Goal: Navigation & Orientation: Find specific page/section

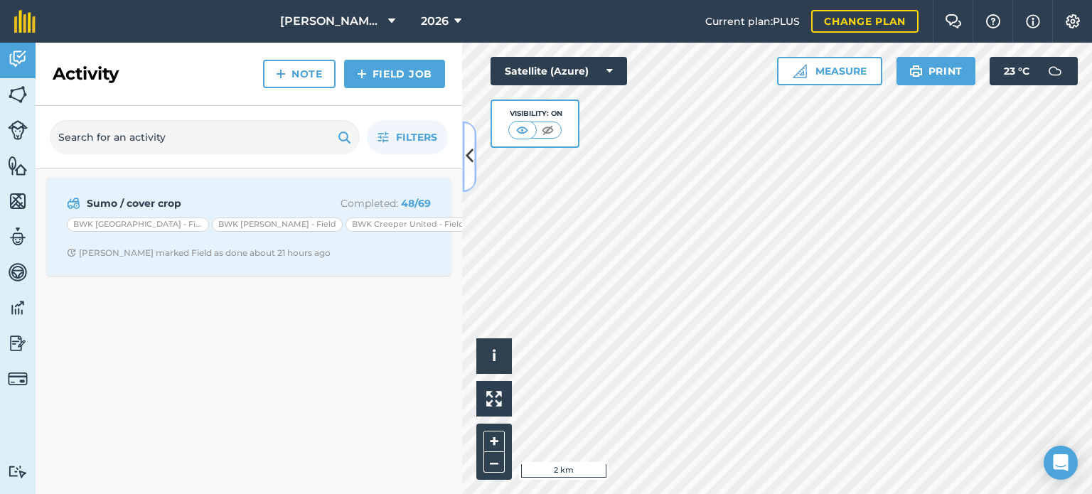
click at [467, 176] on button at bounding box center [469, 156] width 14 height 71
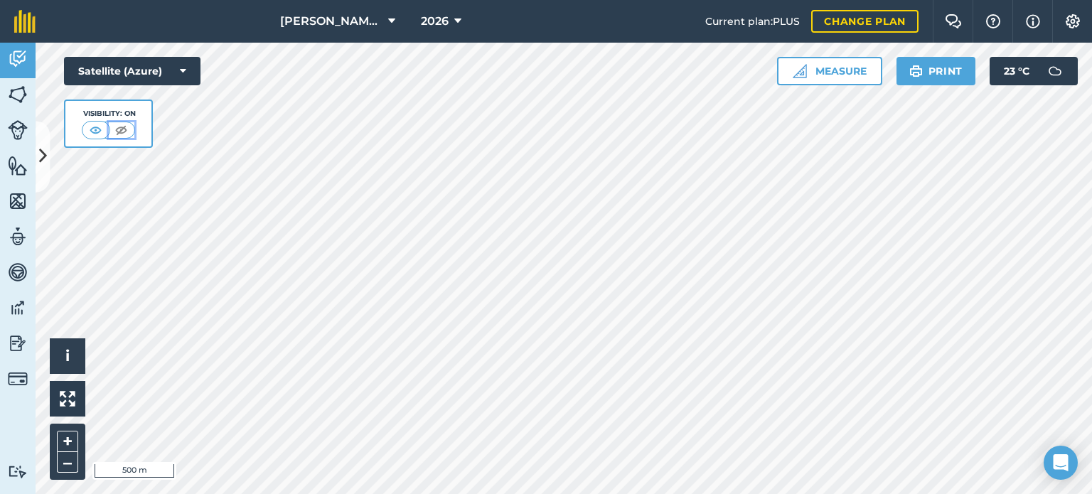
click at [124, 124] on img at bounding box center [121, 130] width 18 height 14
click at [89, 127] on img at bounding box center [96, 130] width 18 height 14
click at [41, 149] on icon at bounding box center [43, 156] width 8 height 25
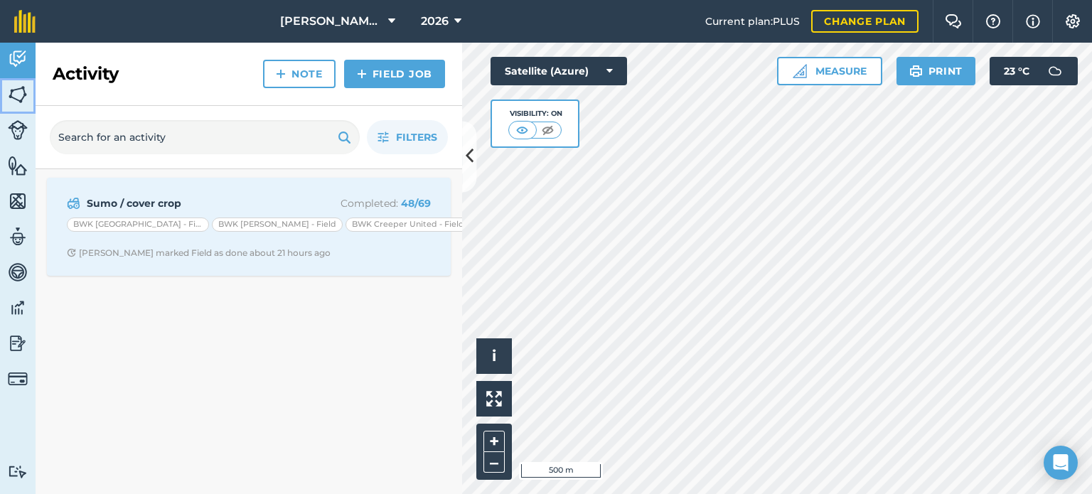
click at [21, 90] on img at bounding box center [18, 94] width 20 height 21
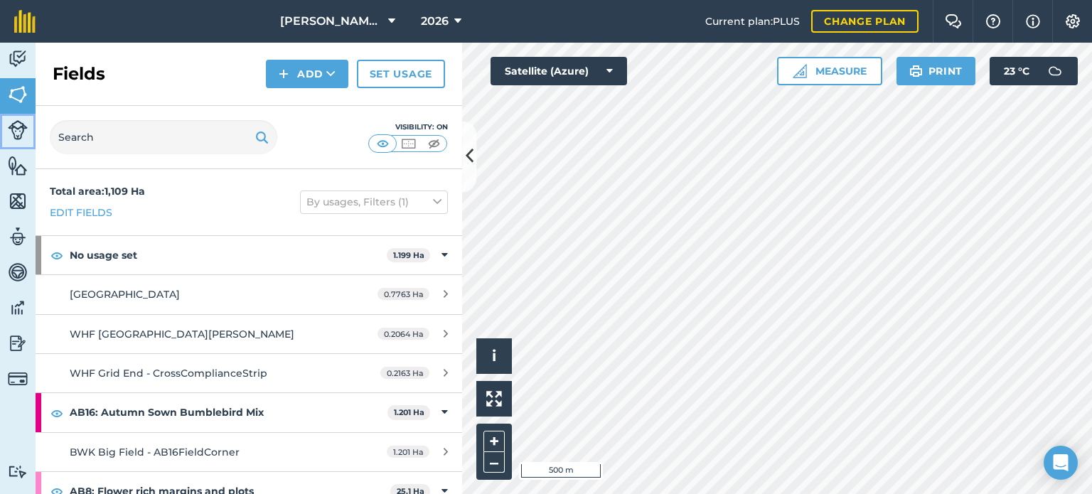
click at [17, 125] on img at bounding box center [18, 130] width 20 height 20
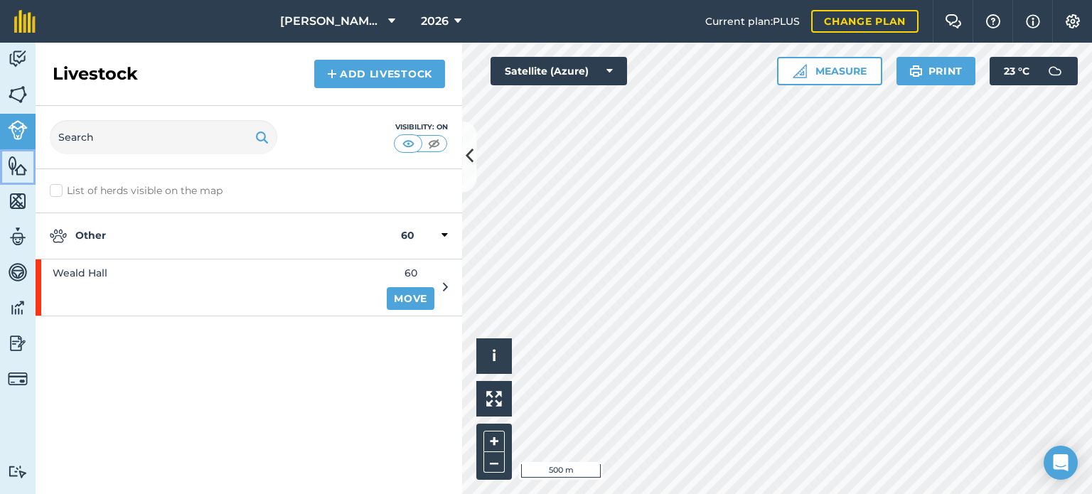
click at [15, 163] on img at bounding box center [18, 165] width 20 height 21
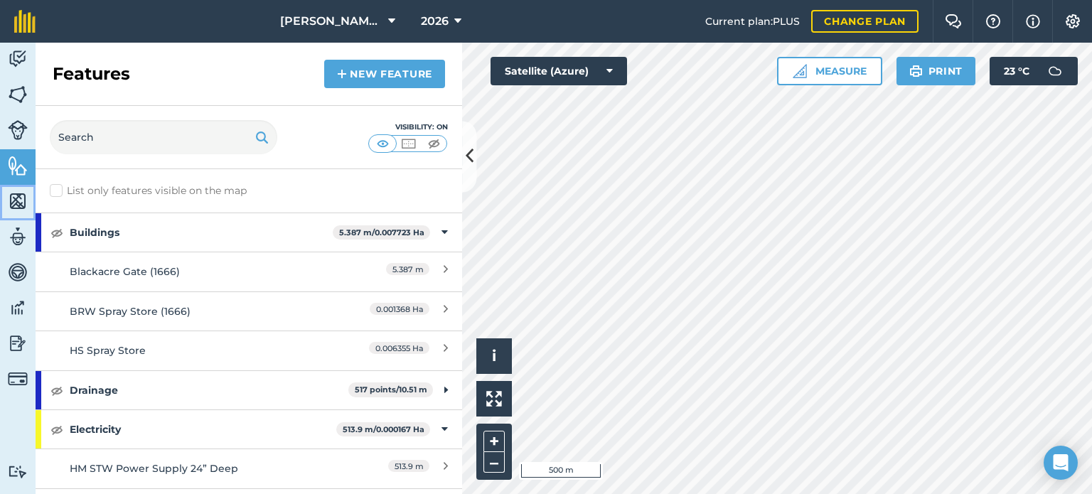
click at [13, 219] on link "Maps" at bounding box center [18, 203] width 36 height 36
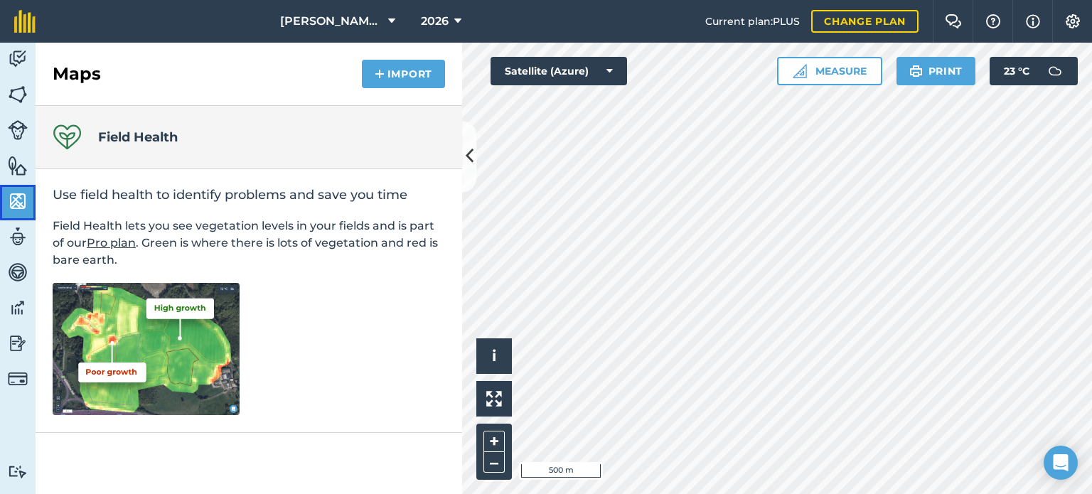
click at [10, 186] on link "Maps" at bounding box center [18, 203] width 36 height 36
click at [13, 169] on img at bounding box center [18, 165] width 20 height 21
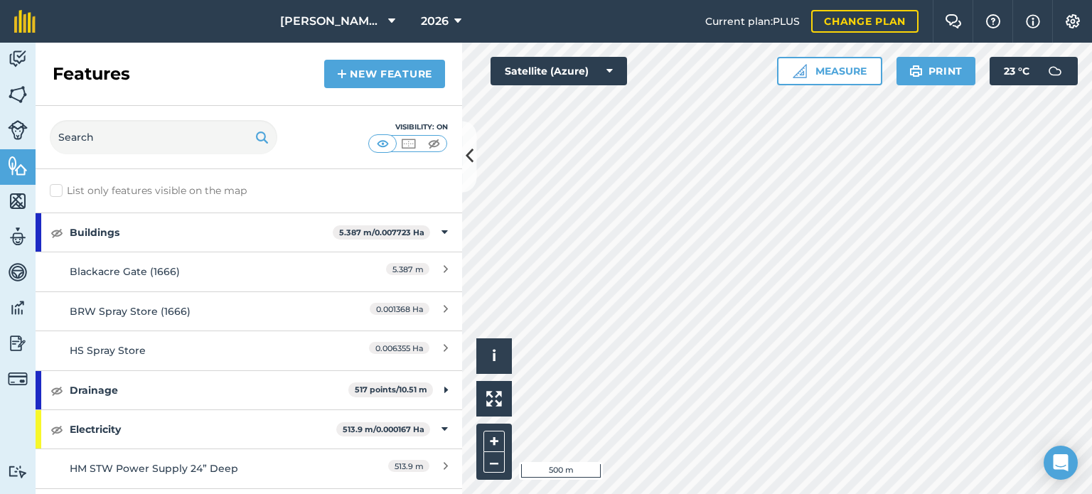
click at [55, 191] on label "List only features visible on the map" at bounding box center [148, 190] width 197 height 15
click at [55, 191] on input "List only features visible on the map" at bounding box center [54, 187] width 9 height 9
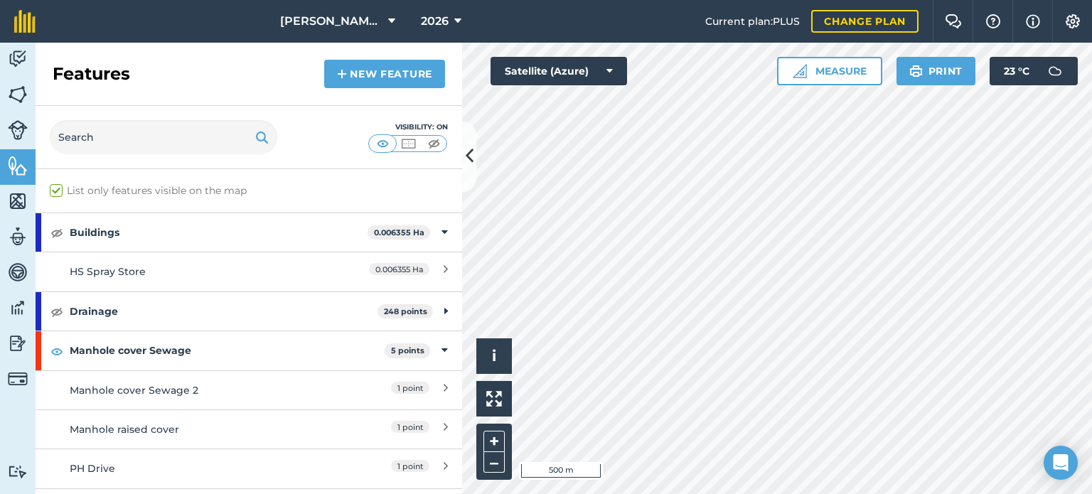
click at [55, 191] on label "List only features visible on the map" at bounding box center [148, 190] width 197 height 15
click at [55, 191] on input "List only features visible on the map" at bounding box center [54, 187] width 9 height 9
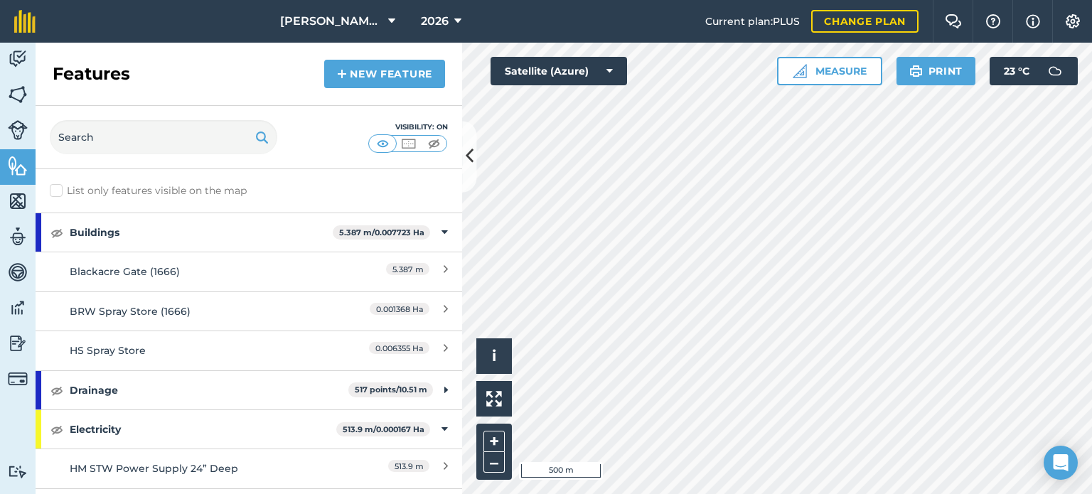
click at [55, 191] on label "List only features visible on the map" at bounding box center [148, 190] width 197 height 15
click at [55, 191] on input "List only features visible on the map" at bounding box center [54, 187] width 9 height 9
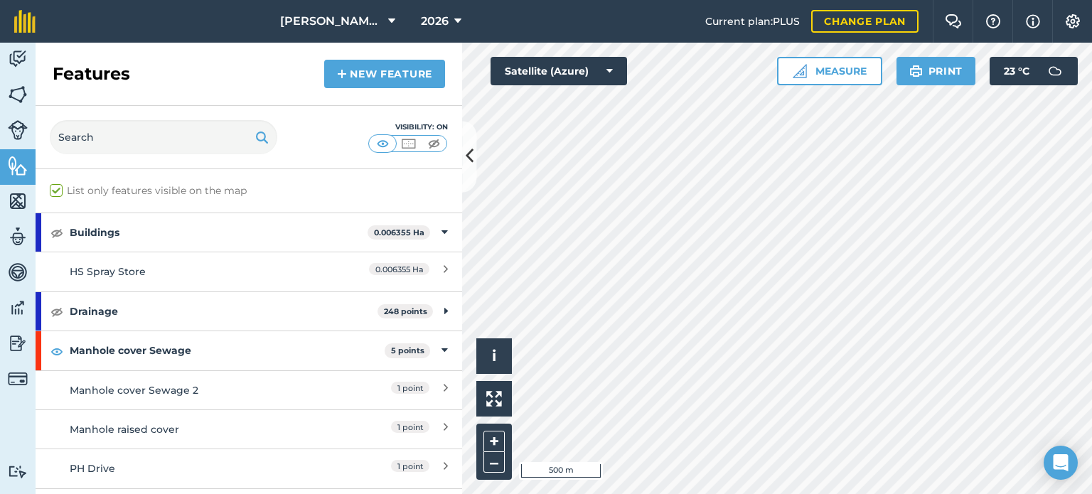
click at [55, 191] on label "List only features visible on the map" at bounding box center [148, 190] width 197 height 15
click at [55, 191] on input "List only features visible on the map" at bounding box center [54, 187] width 9 height 9
checkbox input "false"
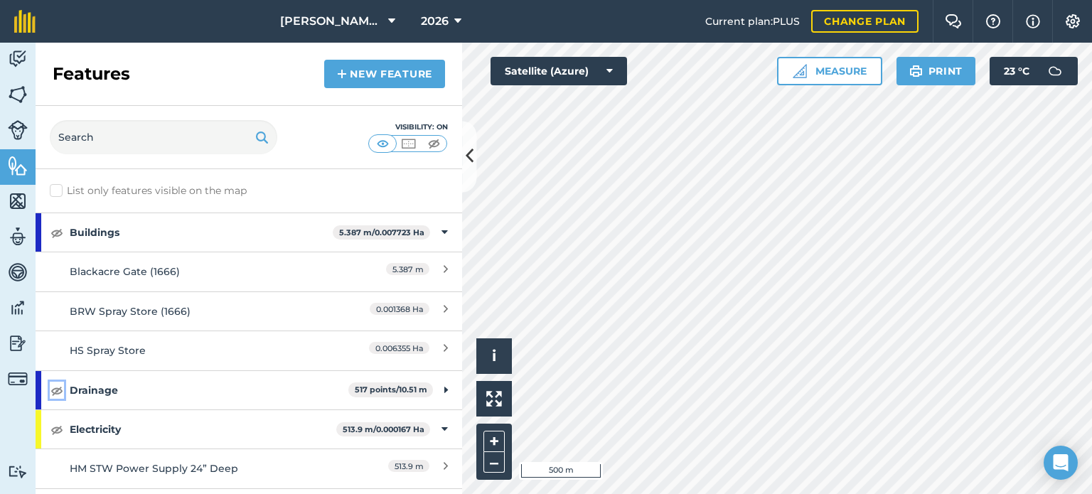
click at [54, 391] on img at bounding box center [56, 390] width 13 height 17
click at [57, 431] on img at bounding box center [56, 429] width 13 height 17
click at [56, 234] on img at bounding box center [56, 232] width 13 height 17
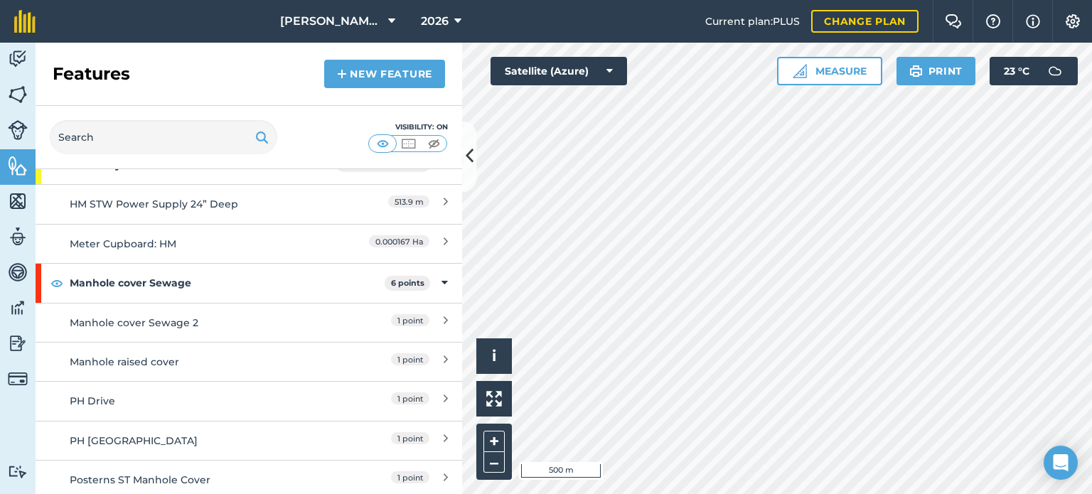
scroll to position [267, 0]
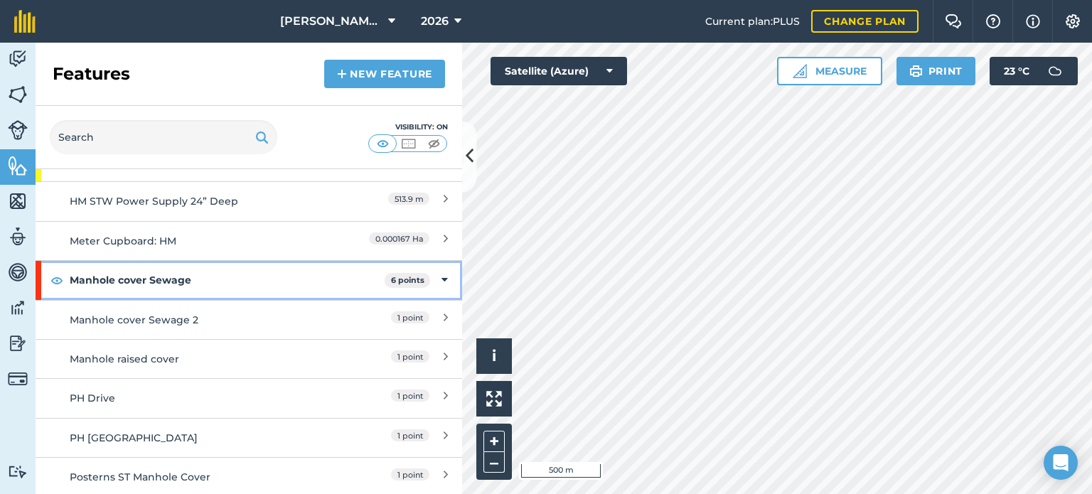
click at [441, 273] on icon at bounding box center [444, 280] width 6 height 16
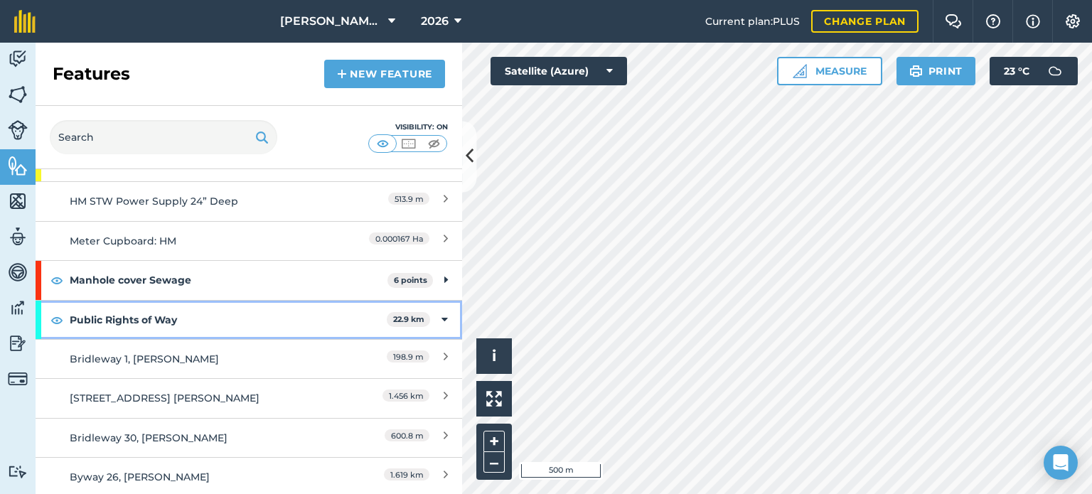
click at [441, 321] on icon at bounding box center [444, 320] width 6 height 16
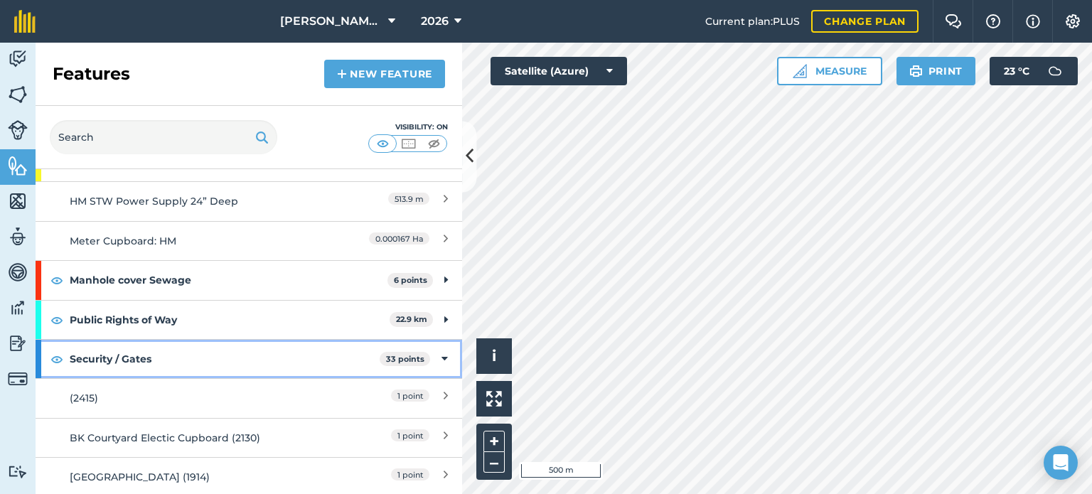
click at [441, 353] on icon at bounding box center [444, 359] width 6 height 16
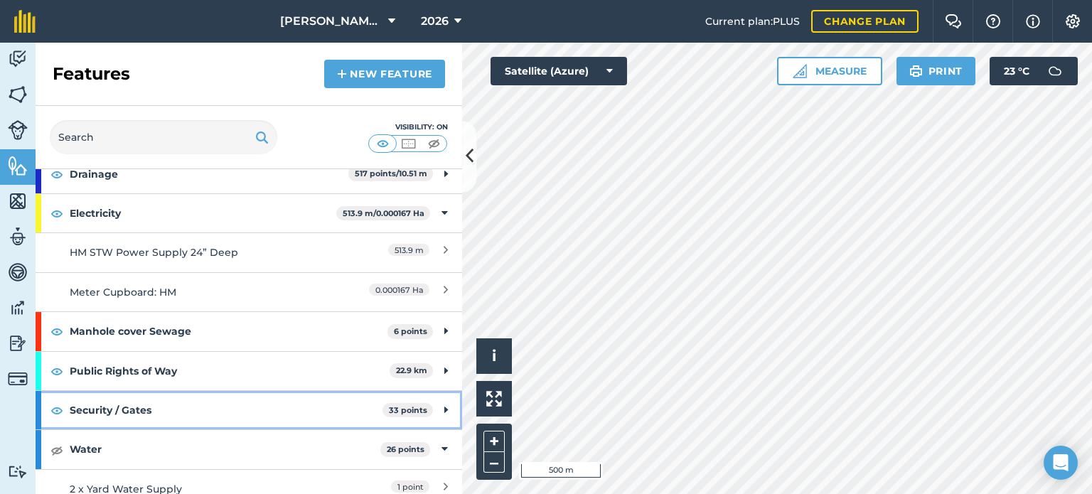
scroll to position [215, 0]
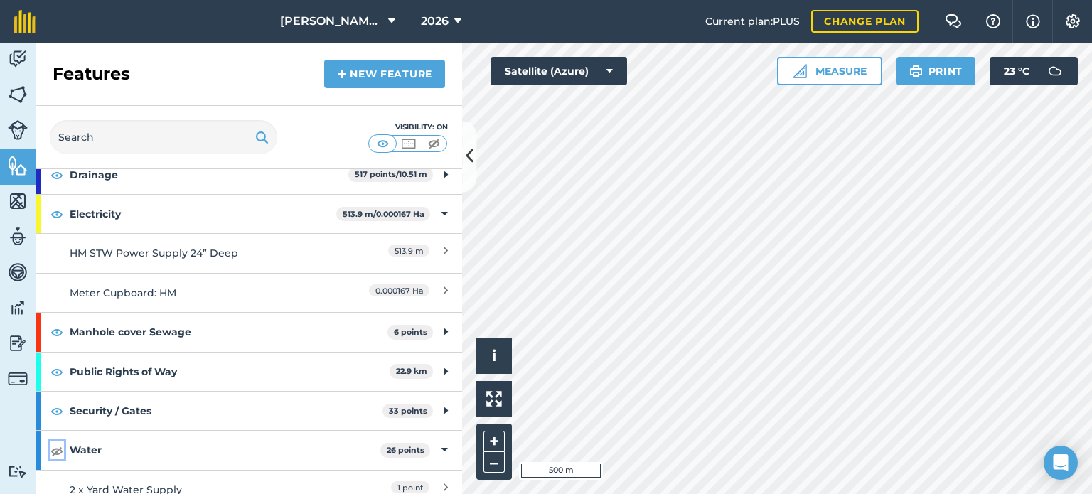
click at [54, 451] on img at bounding box center [56, 450] width 13 height 17
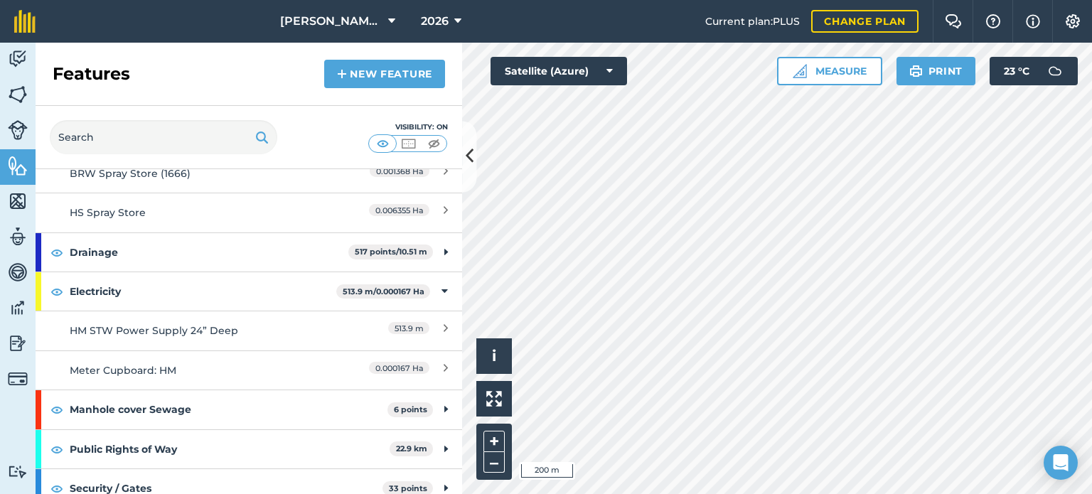
scroll to position [134, 0]
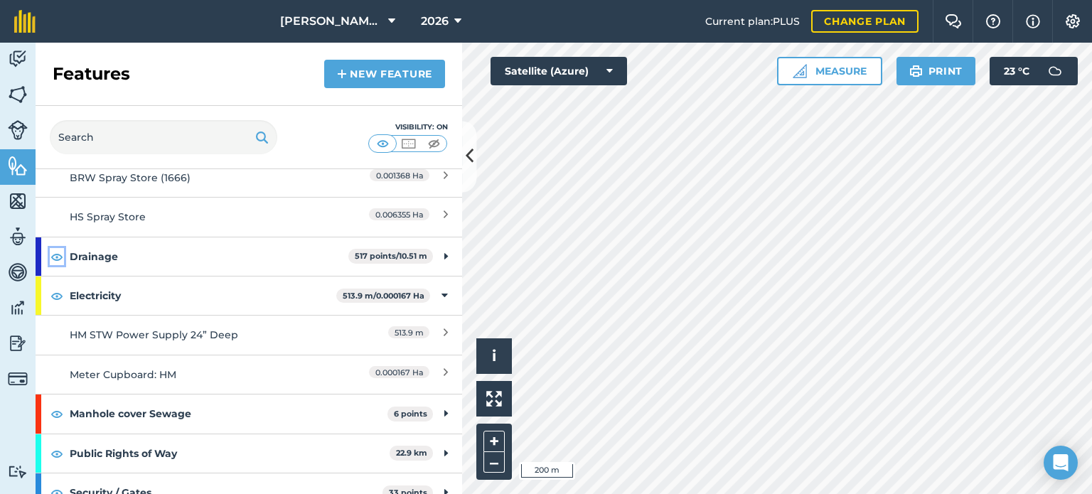
click at [57, 255] on img at bounding box center [56, 256] width 13 height 17
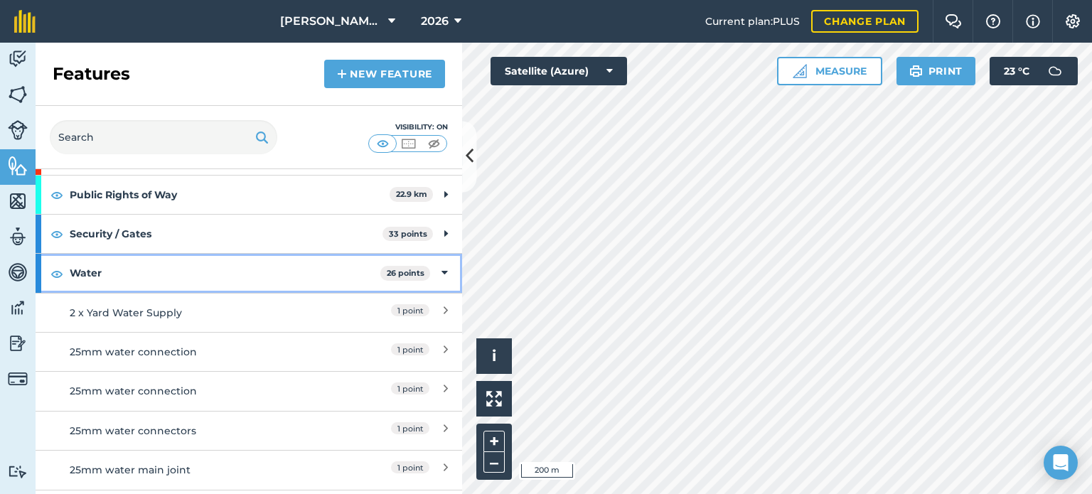
click at [169, 276] on strong "Water" at bounding box center [225, 273] width 311 height 38
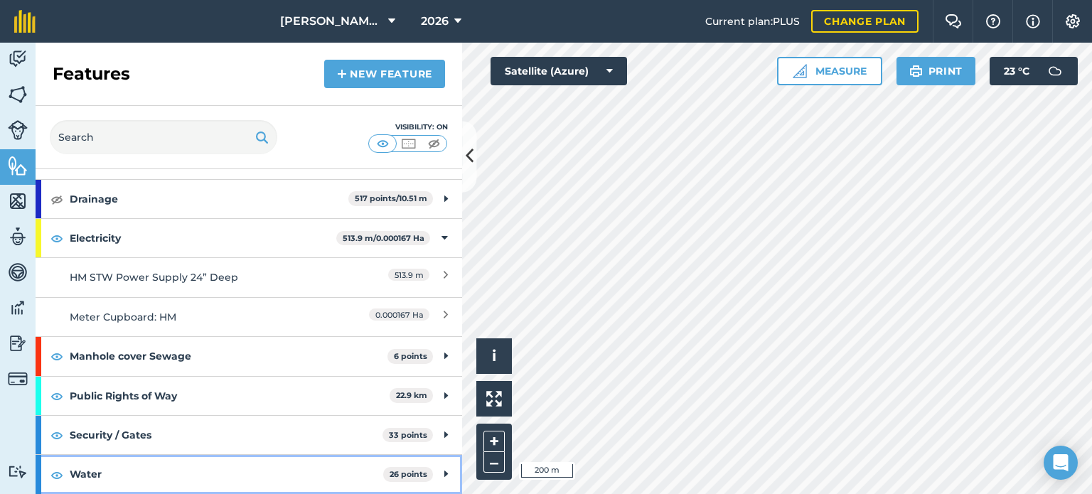
scroll to position [188, 0]
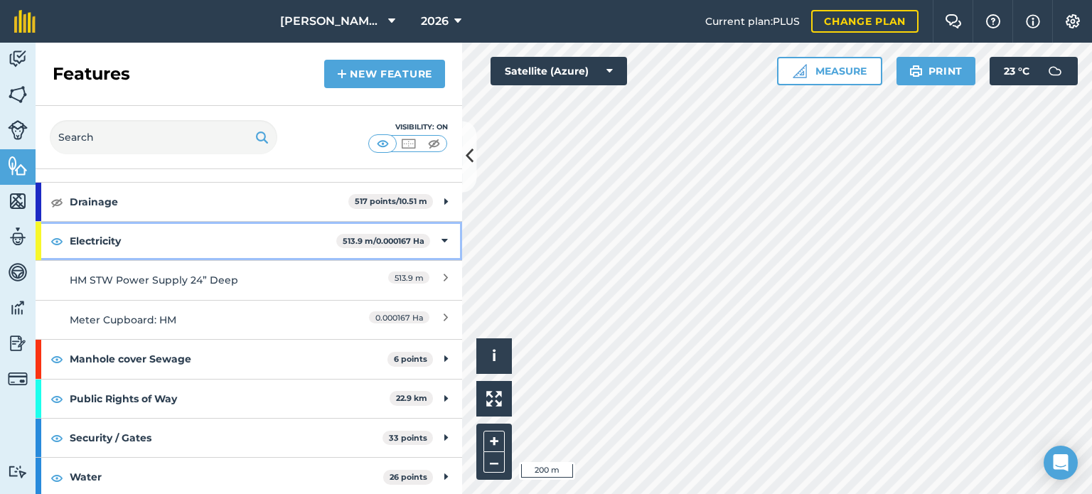
click at [119, 244] on strong "Electricity" at bounding box center [203, 241] width 267 height 38
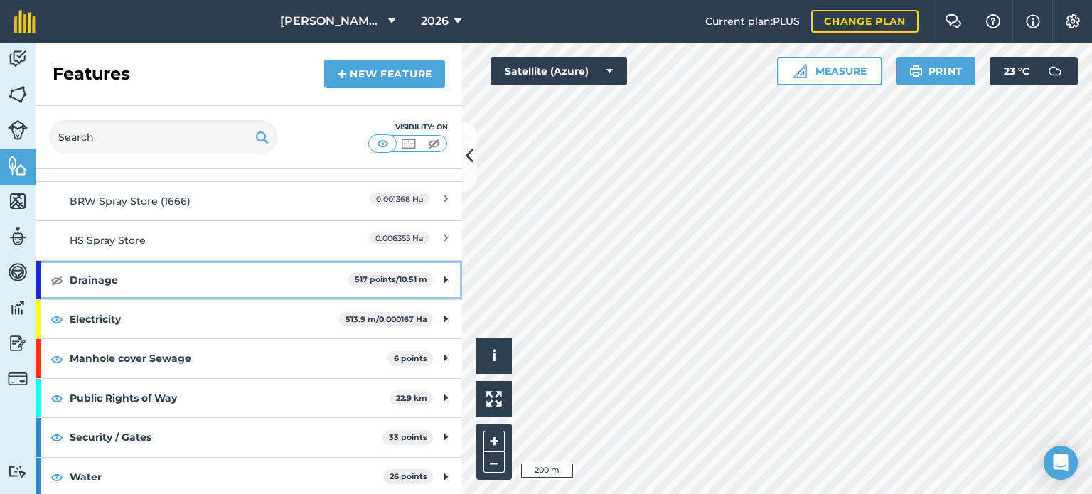
click at [130, 278] on strong "Drainage" at bounding box center [209, 280] width 279 height 38
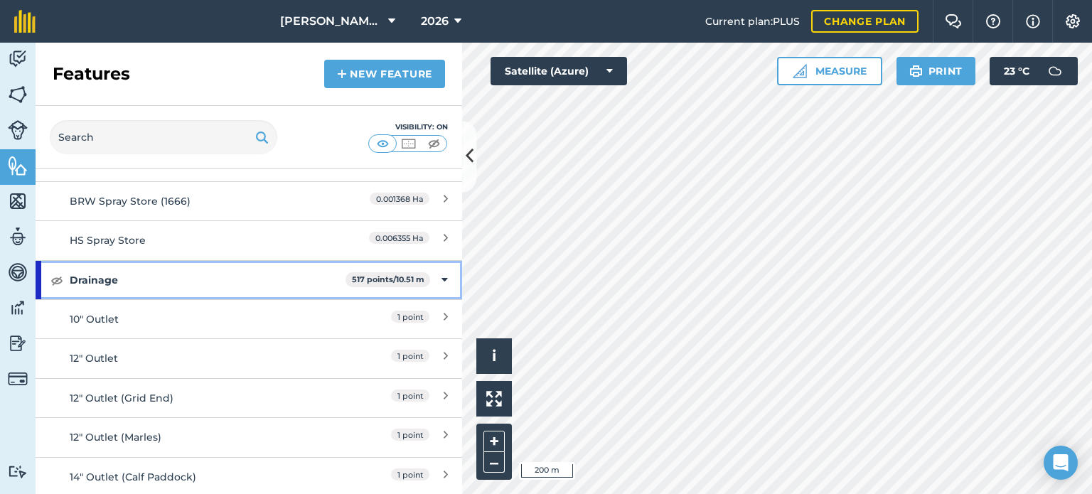
click at [130, 278] on strong "Drainage" at bounding box center [208, 280] width 276 height 38
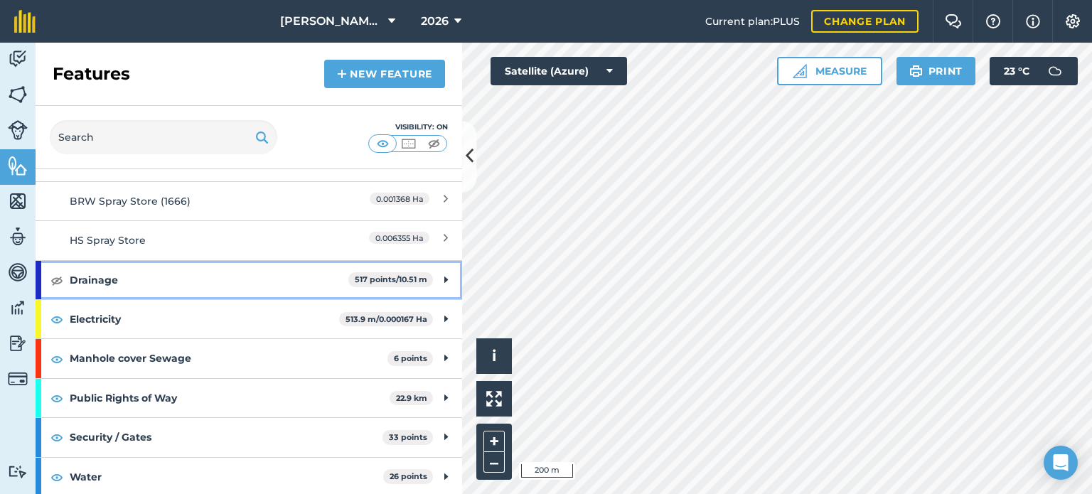
scroll to position [0, 0]
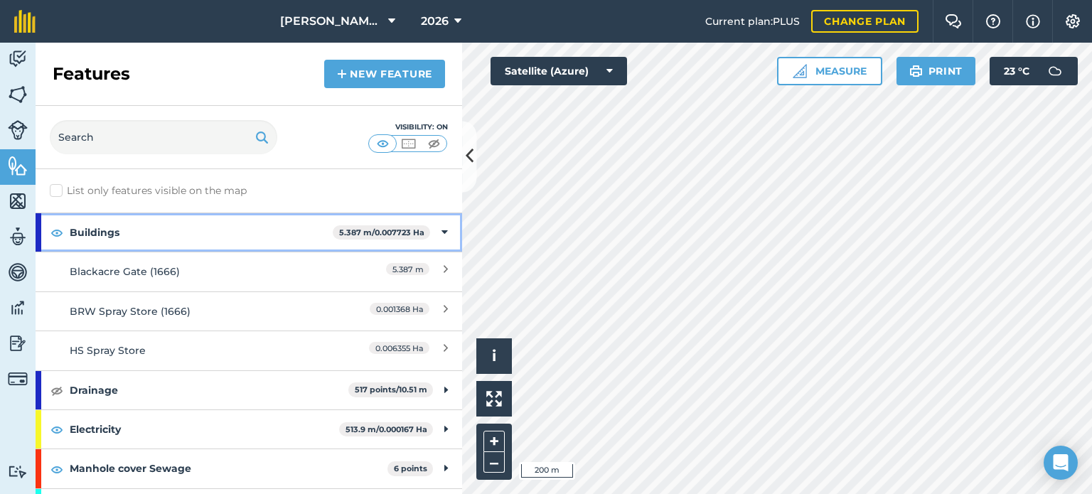
click at [117, 217] on strong "Buildings" at bounding box center [201, 232] width 263 height 38
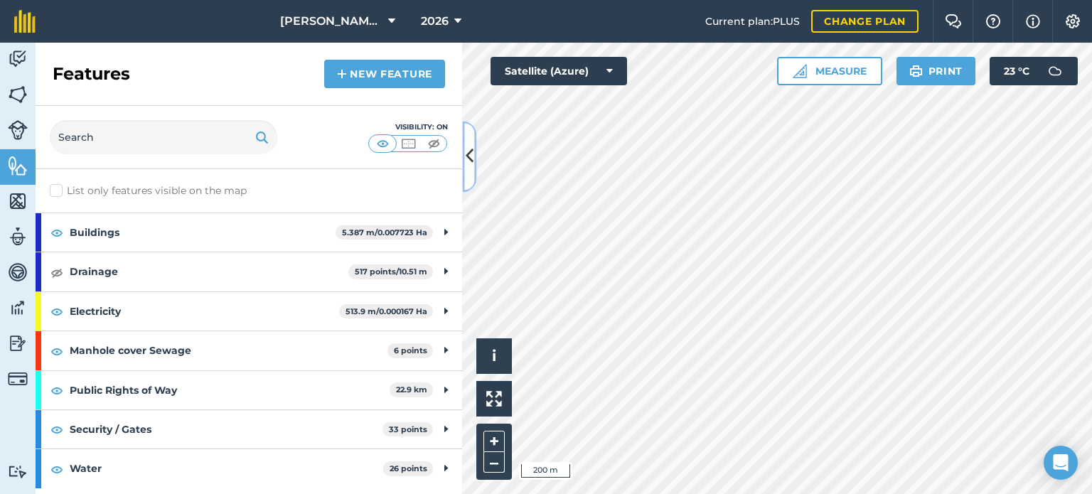
click at [470, 171] on button at bounding box center [469, 156] width 14 height 71
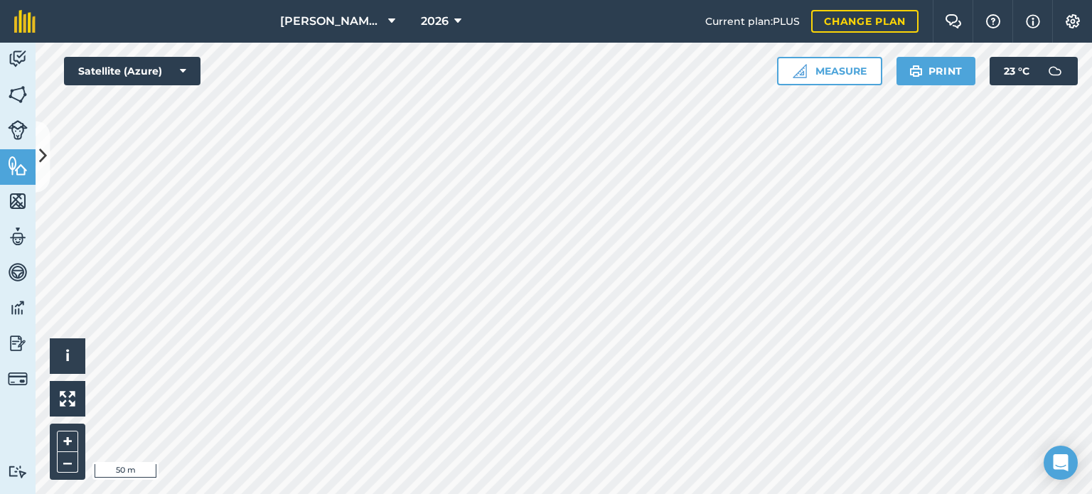
click at [539, 493] on html "[PERSON_NAME] Hayleys Partnership 2026 Current plan : PLUS Change plan Farm Cha…" at bounding box center [546, 247] width 1092 height 494
click at [274, 25] on div "[PERSON_NAME] Hayleys Partnership 2026 Current plan : PLUS Change plan Farm Cha…" at bounding box center [546, 247] width 1092 height 494
click at [480, 0] on div "[PERSON_NAME] Hayleys Partnership 2026 Current plan : PLUS Change plan Farm Cha…" at bounding box center [546, 247] width 1092 height 494
click at [39, 162] on icon at bounding box center [43, 156] width 8 height 25
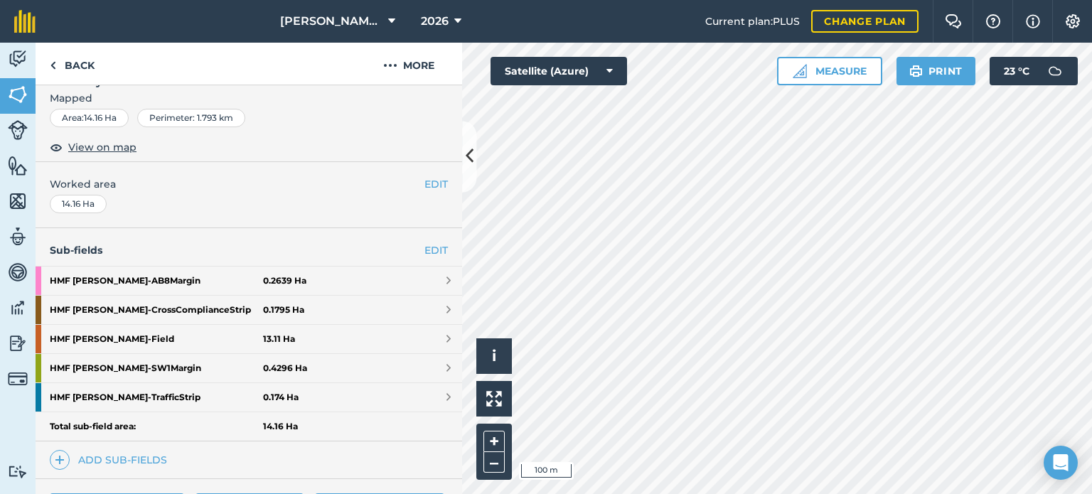
scroll to position [210, 0]
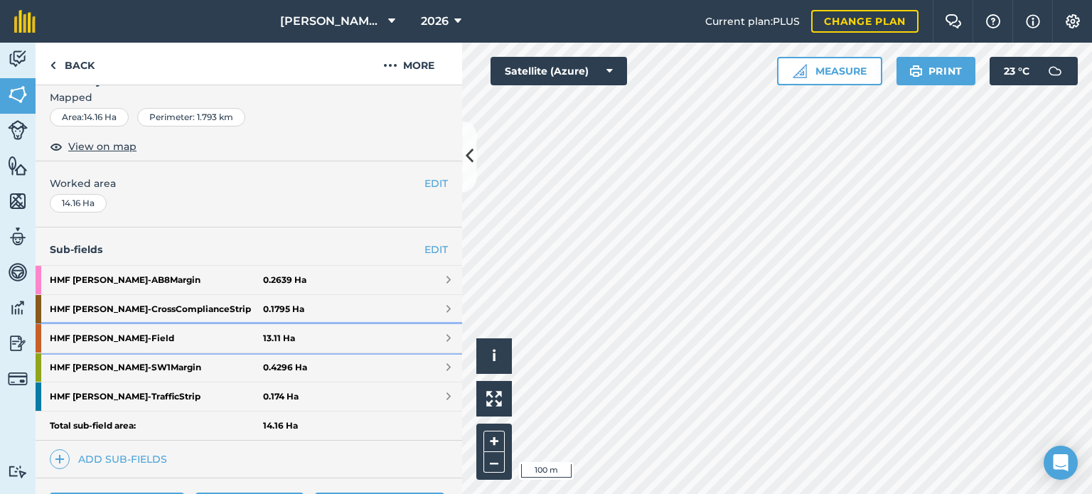
click at [154, 332] on strong "HMF [PERSON_NAME] - Field" at bounding box center [156, 338] width 213 height 28
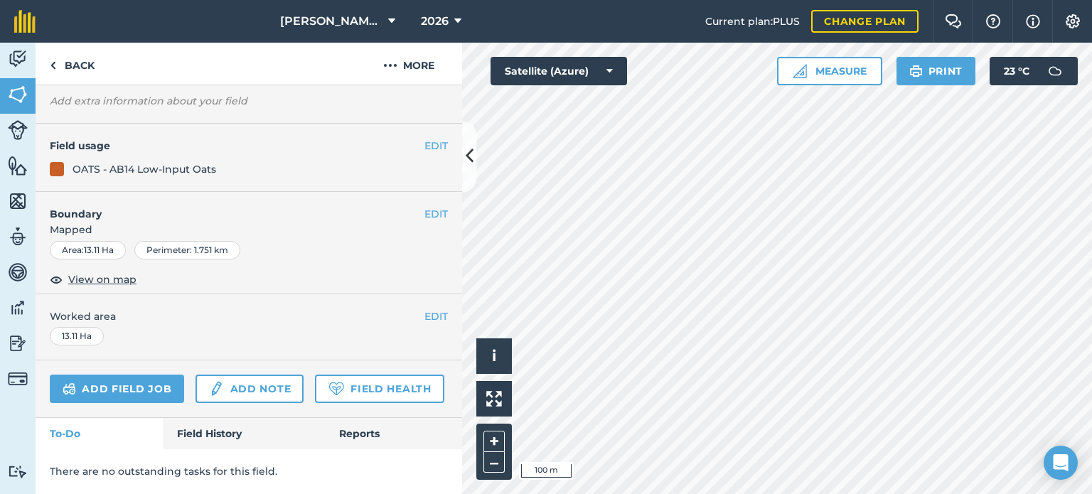
scroll to position [106, 0]
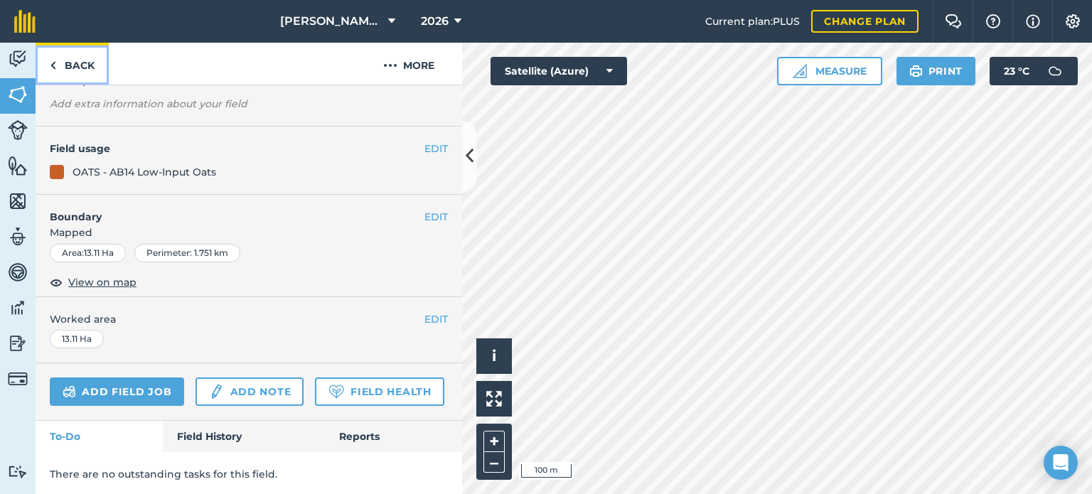
click at [63, 58] on link "Back" at bounding box center [72, 64] width 73 height 42
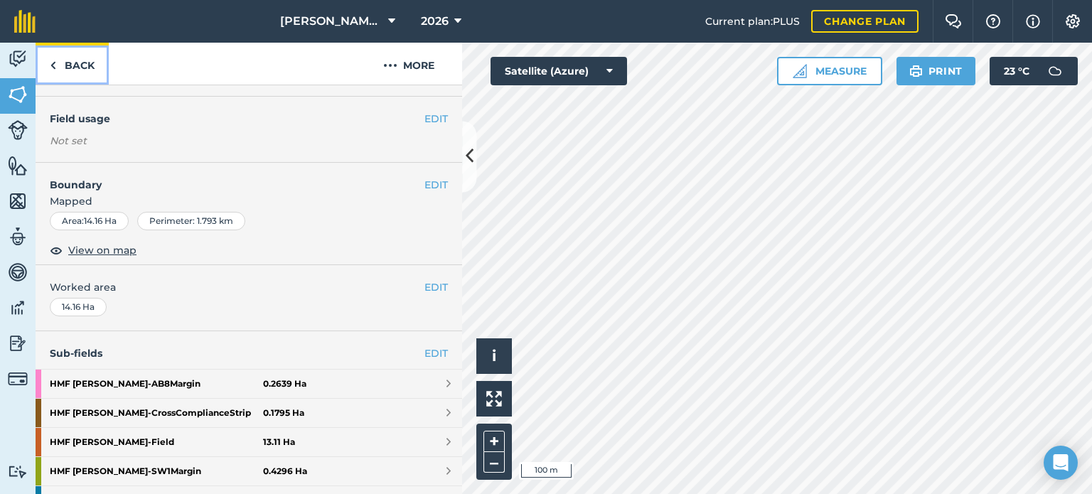
scroll to position [210, 0]
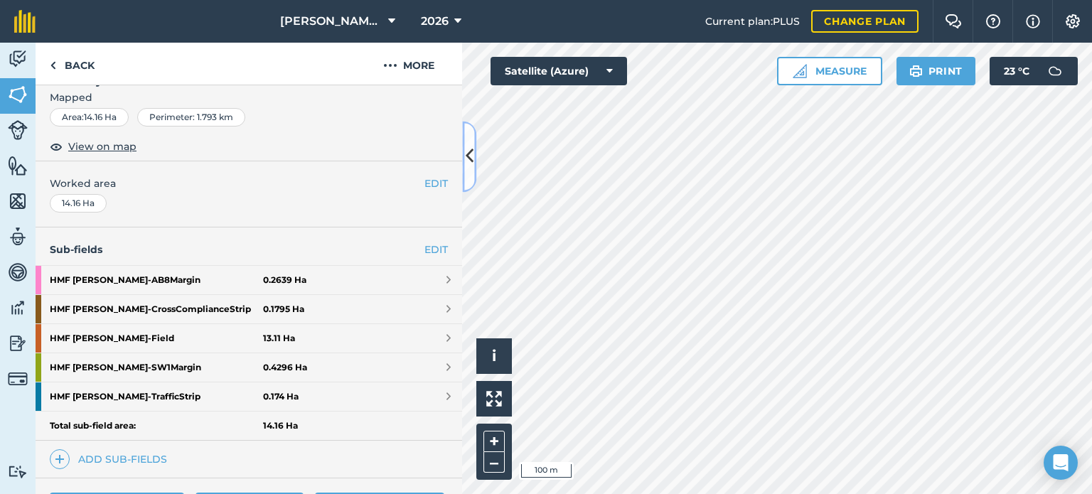
click at [473, 155] on button at bounding box center [469, 156] width 14 height 71
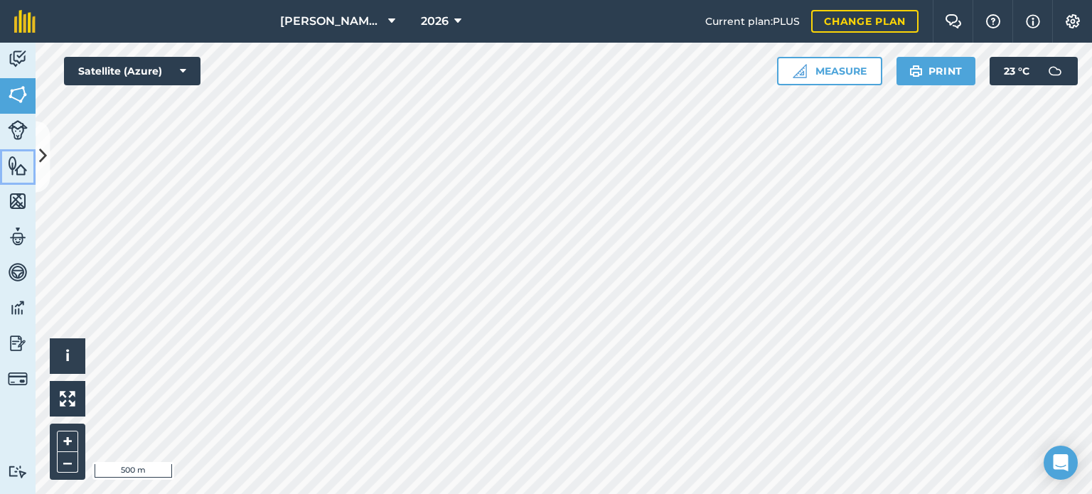
click at [33, 163] on link "Features" at bounding box center [18, 167] width 36 height 36
click at [34, 163] on link "Features" at bounding box center [18, 167] width 36 height 36
click at [47, 160] on button at bounding box center [43, 156] width 14 height 71
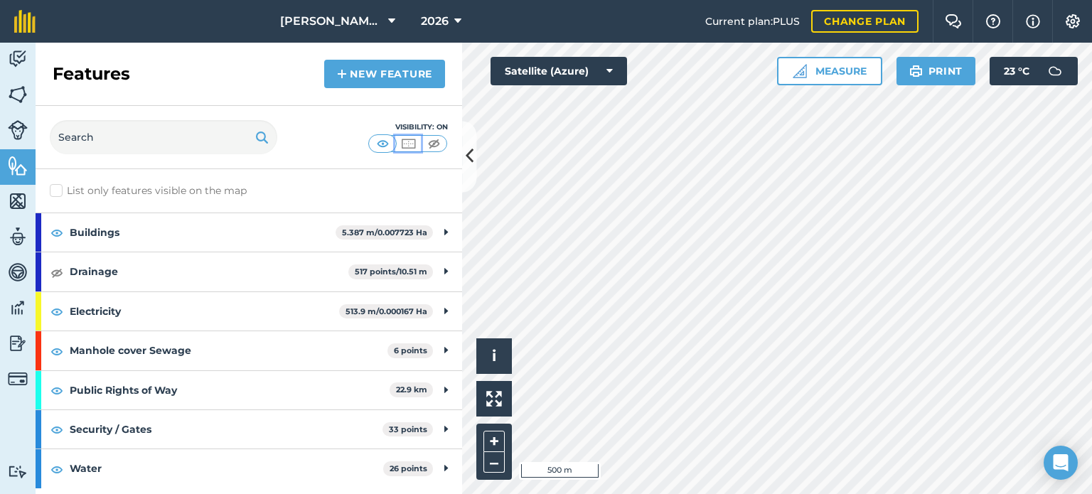
click at [418, 144] on button at bounding box center [408, 144] width 26 height 16
click at [374, 144] on img at bounding box center [383, 143] width 18 height 14
click at [415, 147] on img at bounding box center [408, 143] width 18 height 14
click at [436, 147] on img at bounding box center [434, 143] width 18 height 14
click at [398, 139] on button at bounding box center [408, 144] width 26 height 16
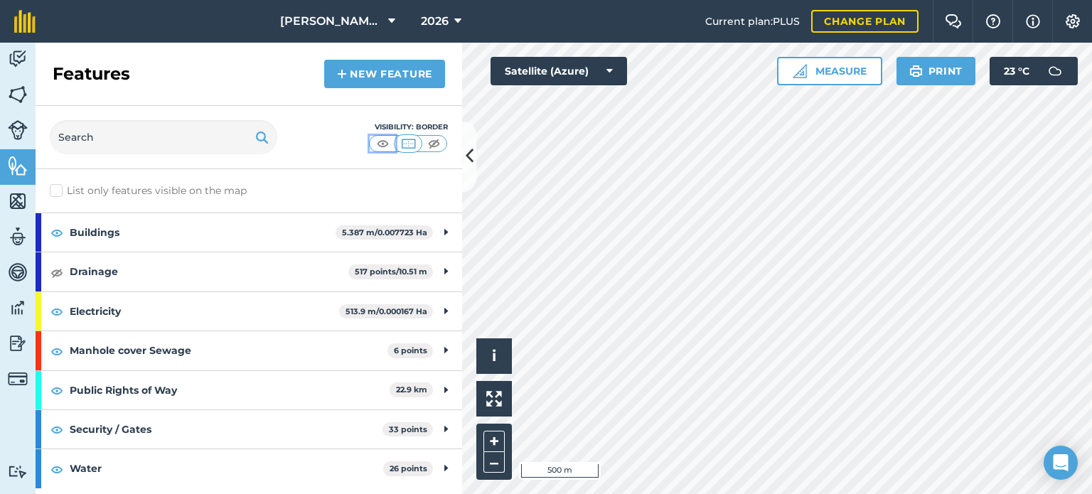
click at [391, 138] on button at bounding box center [383, 144] width 26 height 16
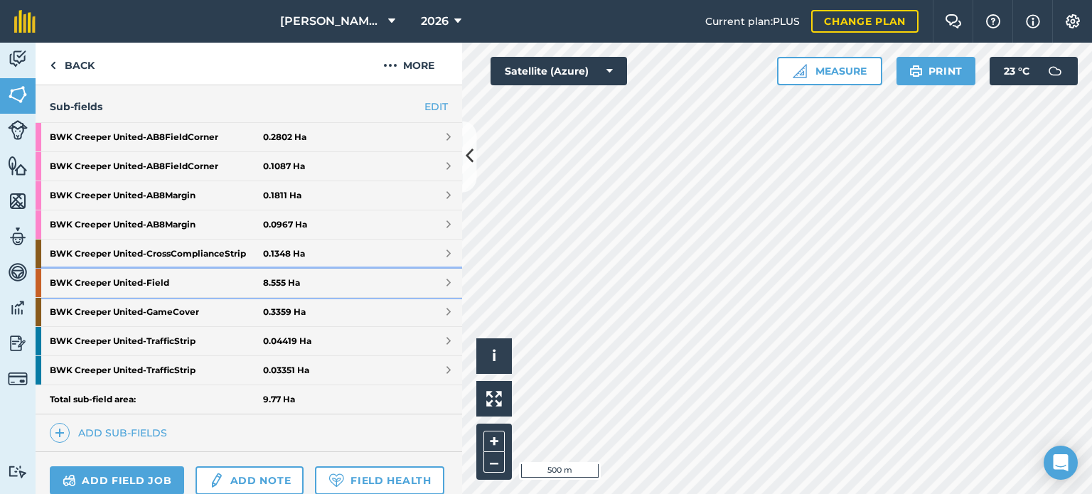
click at [168, 277] on strong "BWK Creeper United - Field" at bounding box center [156, 283] width 213 height 28
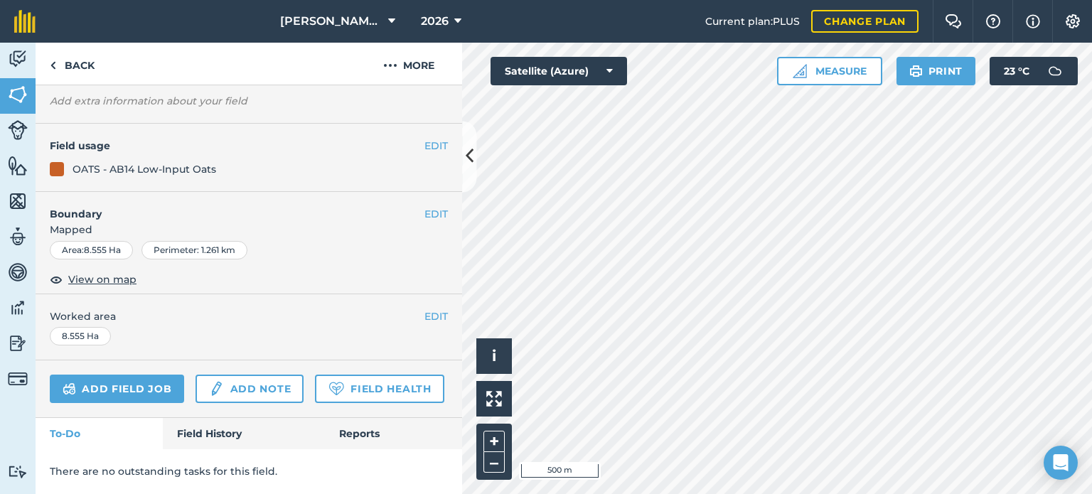
scroll to position [19, 0]
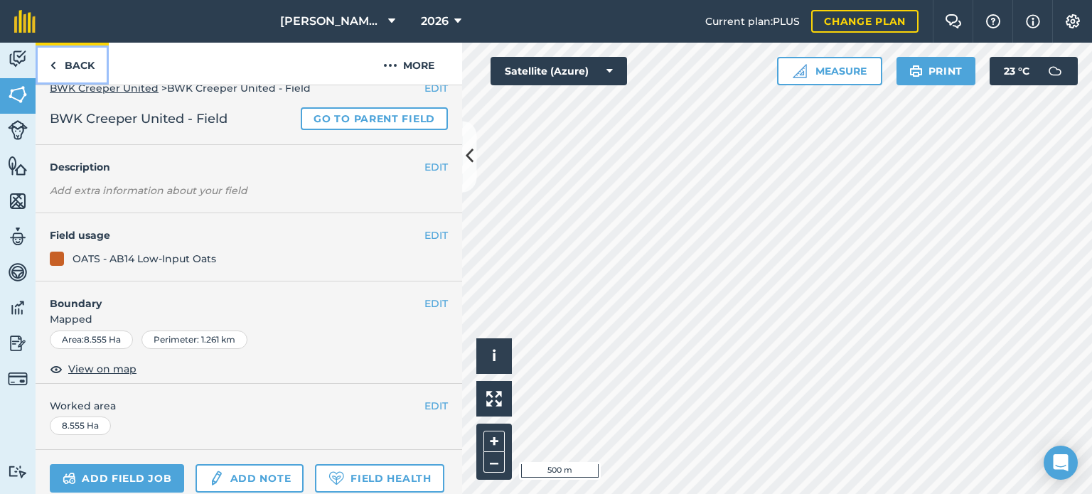
click at [58, 68] on link "Back" at bounding box center [72, 64] width 73 height 42
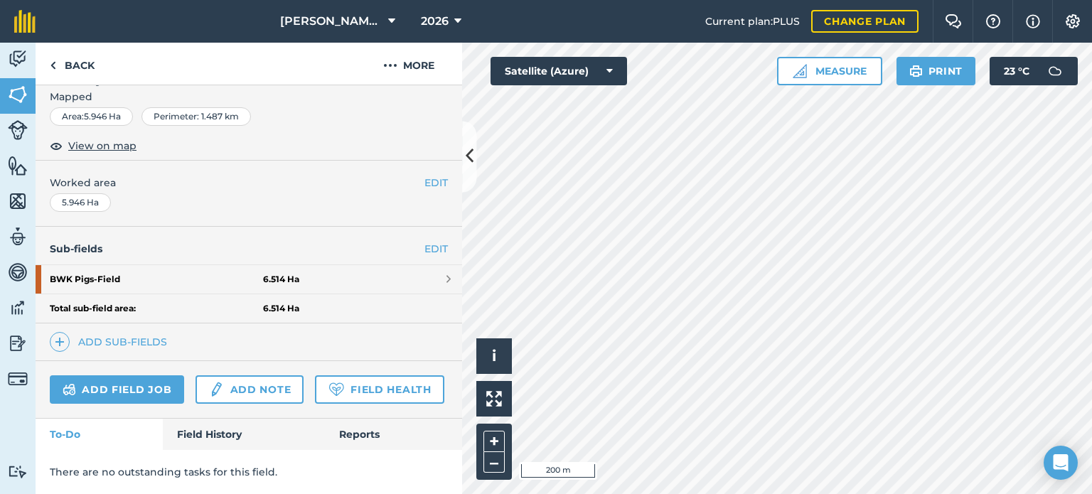
scroll to position [121, 0]
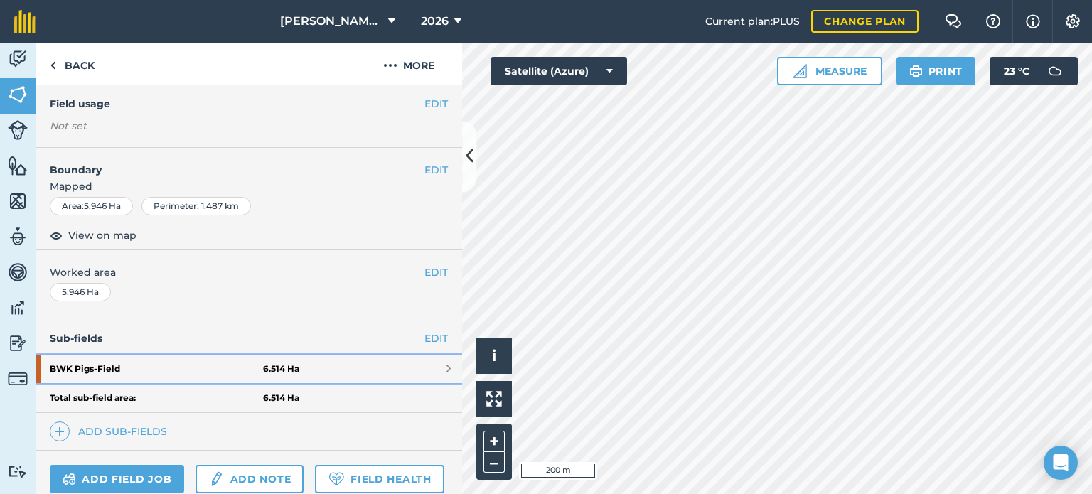
click at [183, 372] on strong "BWK Pigs - Field" at bounding box center [156, 369] width 213 height 28
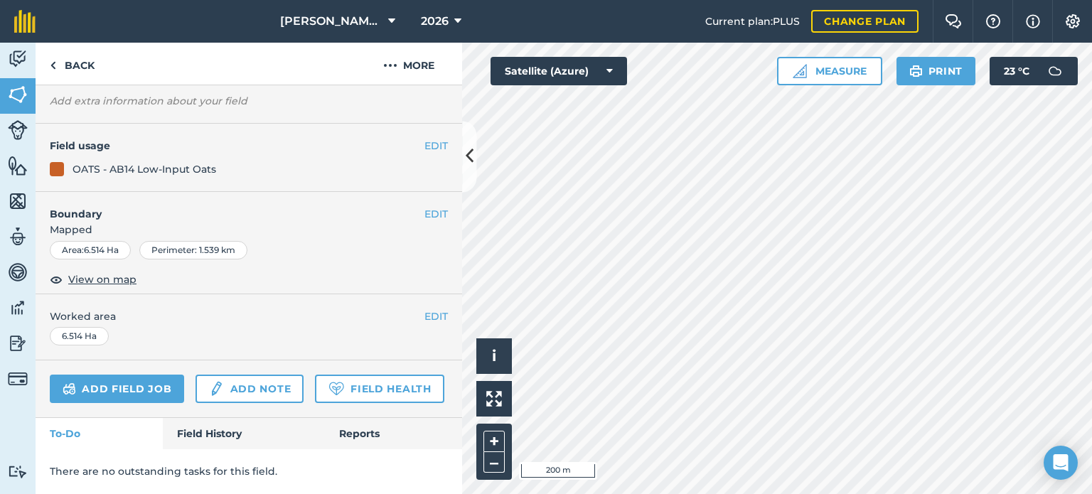
scroll to position [106, 0]
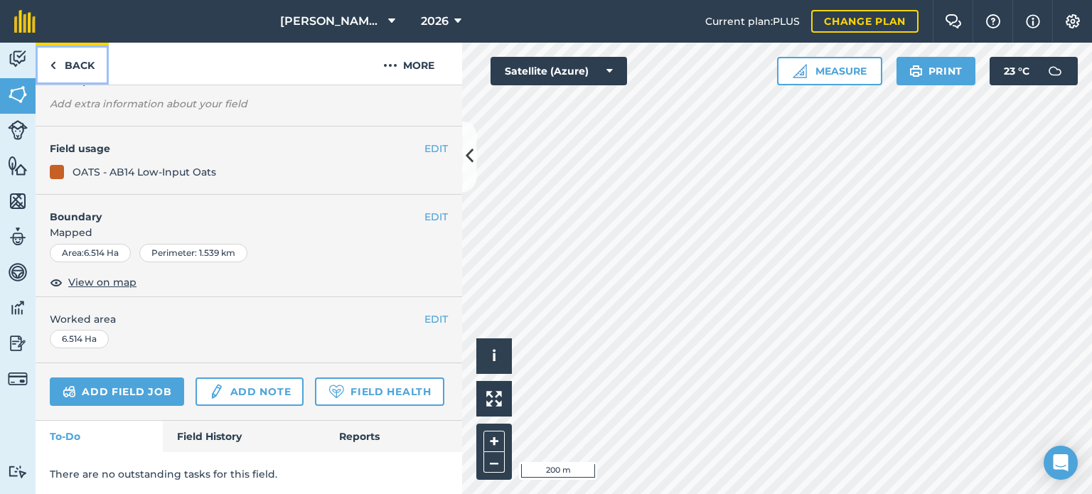
click at [63, 60] on link "Back" at bounding box center [72, 64] width 73 height 42
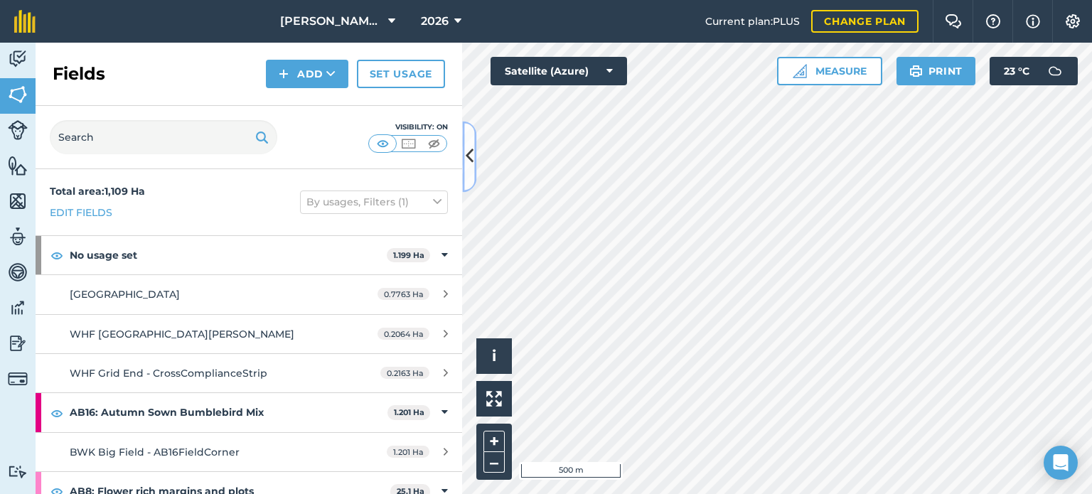
click at [466, 158] on icon at bounding box center [470, 156] width 8 height 25
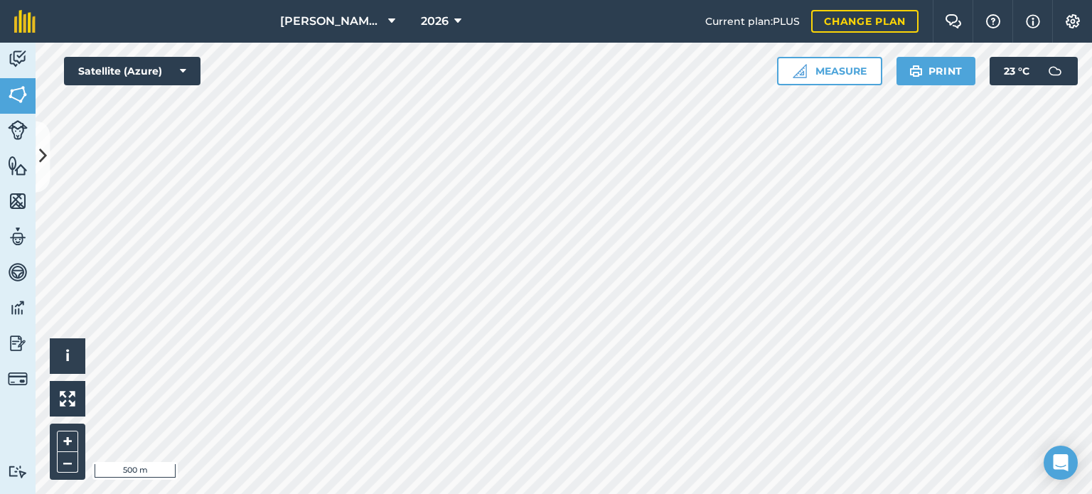
click at [284, 493] on html "[PERSON_NAME] Hayleys Partnership 2026 Current plan : PLUS Change plan Farm Cha…" at bounding box center [546, 247] width 1092 height 494
click at [748, 14] on div "[PERSON_NAME] Hayleys Partnership 2026 Current plan : PLUS Change plan Farm Cha…" at bounding box center [546, 247] width 1092 height 494
click at [448, 17] on span "2026" at bounding box center [435, 21] width 28 height 17
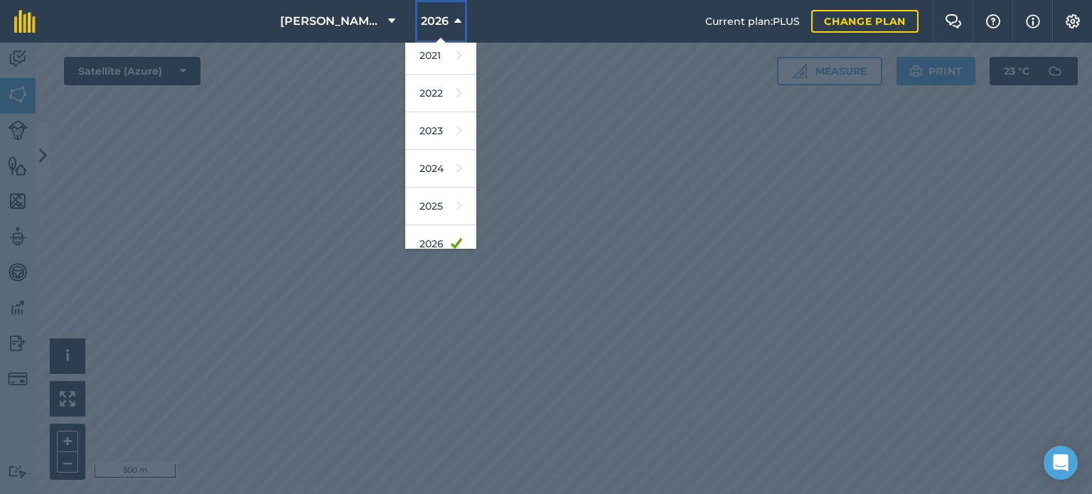
scroll to position [156, 0]
click at [443, 201] on link "2025" at bounding box center [440, 207] width 71 height 38
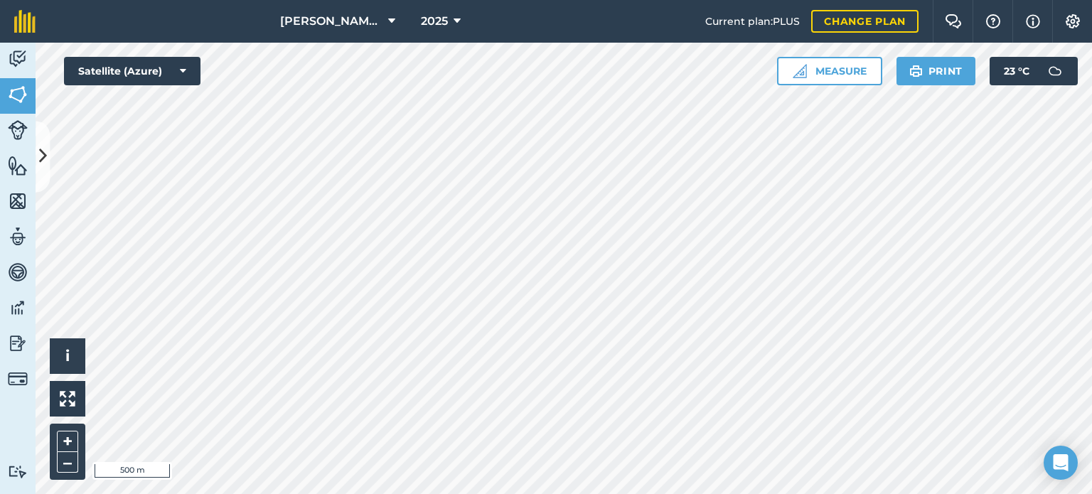
click at [773, 38] on div "[PERSON_NAME] Hayleys Partnership 2025 Current plan : PLUS Change plan Farm Cha…" at bounding box center [546, 247] width 1092 height 494
click at [460, 15] on icon at bounding box center [456, 21] width 7 height 17
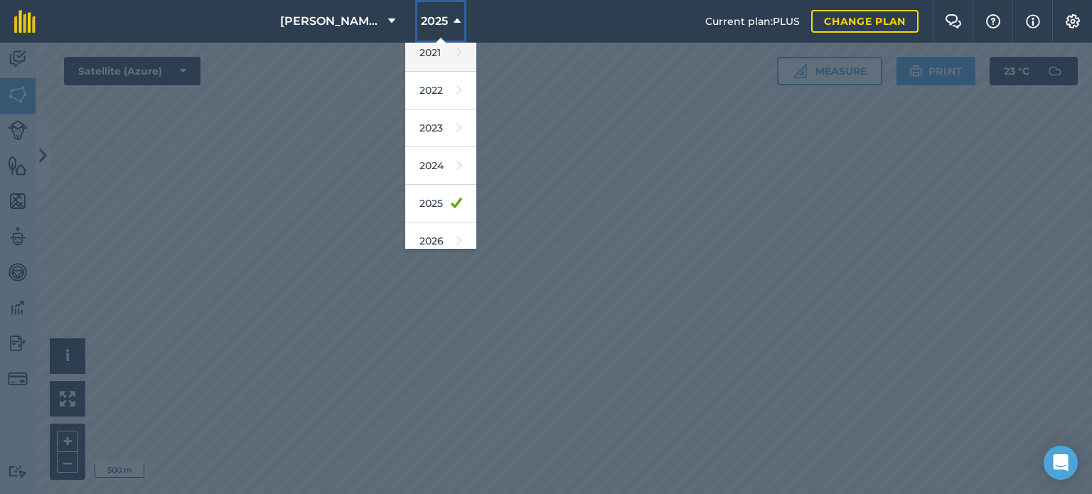
scroll to position [162, 0]
click at [446, 236] on link "2026" at bounding box center [440, 239] width 71 height 38
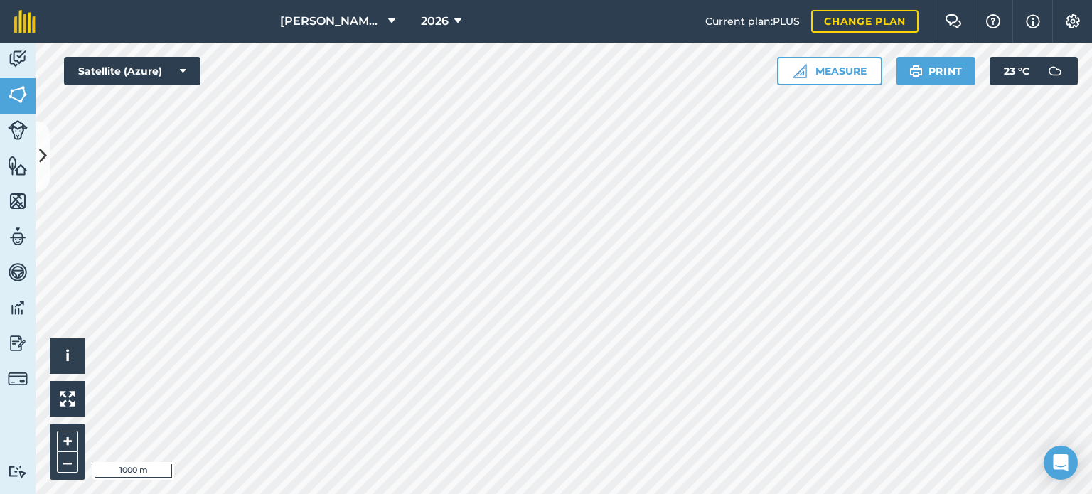
click at [470, 0] on html "[PERSON_NAME] Hayleys Partnership 2026 Current plan : PLUS Change plan Farm Cha…" at bounding box center [546, 247] width 1092 height 494
